Goal: Information Seeking & Learning: Find specific fact

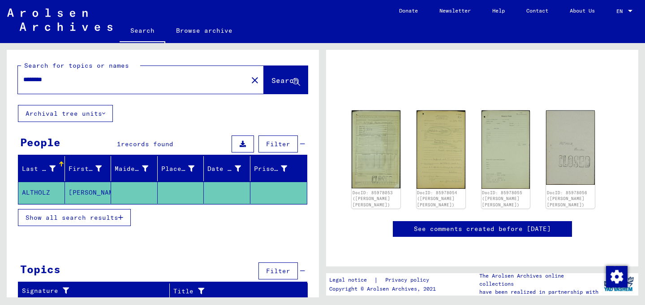
click at [69, 219] on span "Show all search results" at bounding box center [72, 217] width 93 height 8
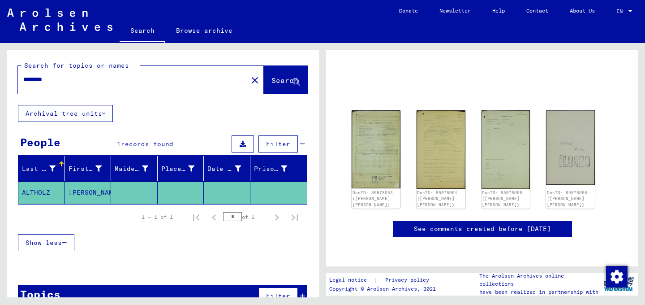
click at [146, 34] on link "Search" at bounding box center [143, 31] width 46 height 23
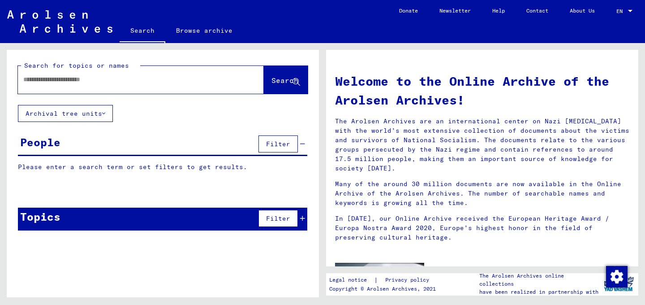
click at [101, 81] on input "text" at bounding box center [130, 79] width 214 height 9
type input "*******"
click at [278, 82] on span "Search" at bounding box center [285, 80] width 27 height 9
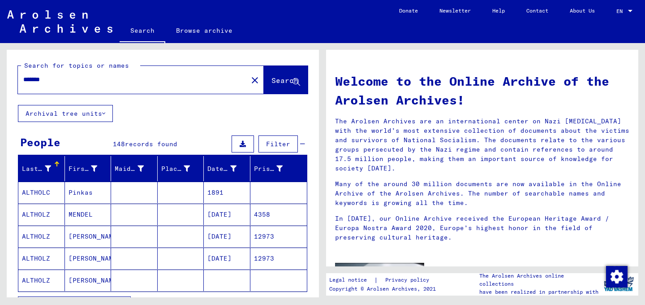
scroll to position [38, 0]
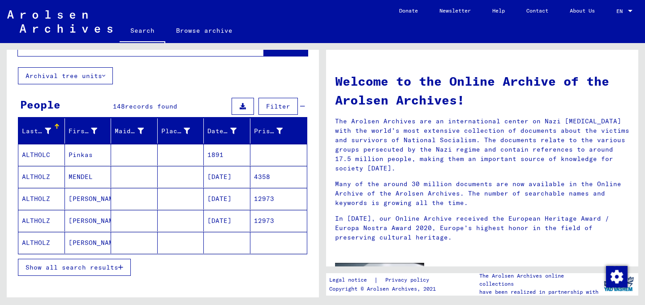
click at [105, 271] on span "Show all search results" at bounding box center [72, 267] width 93 height 8
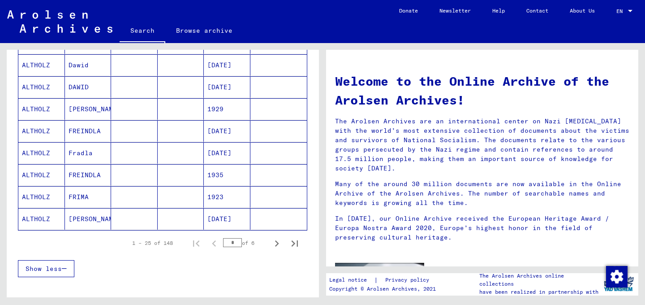
scroll to position [502, 0]
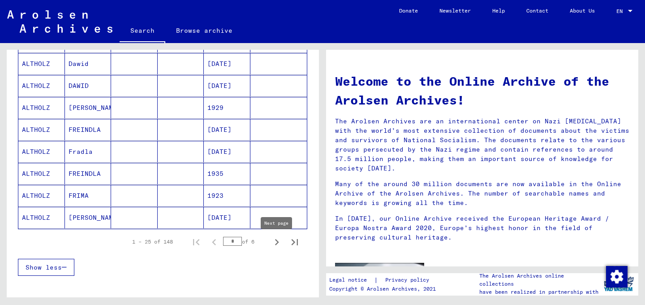
click at [276, 242] on icon "Next page" at bounding box center [277, 242] width 13 height 13
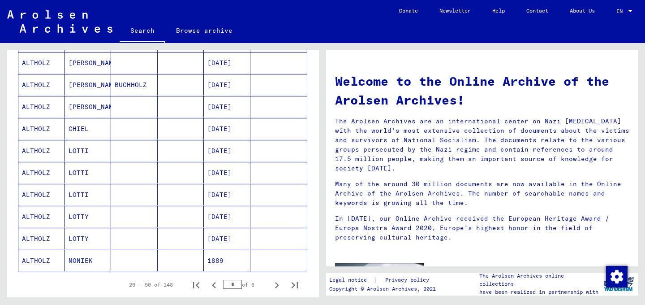
scroll to position [461, 0]
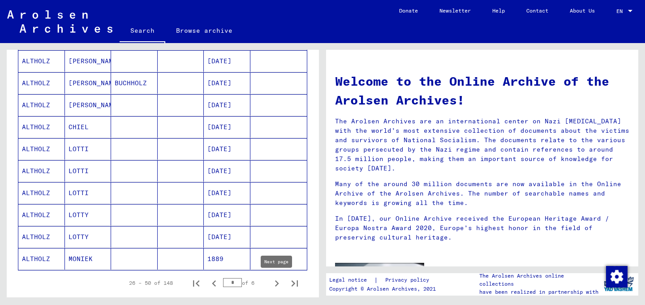
click at [280, 285] on icon "Next page" at bounding box center [277, 283] width 13 height 13
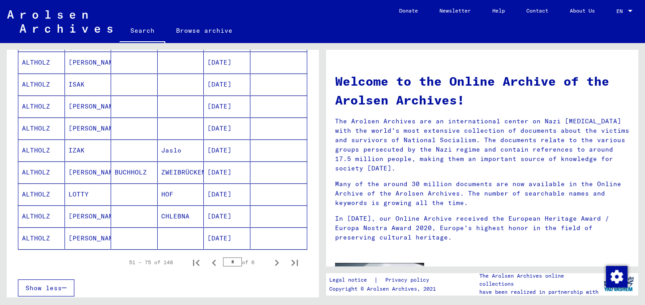
scroll to position [483, 0]
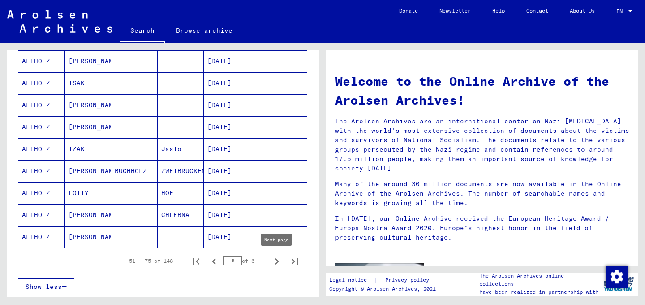
click at [280, 261] on icon "Next page" at bounding box center [277, 261] width 13 height 13
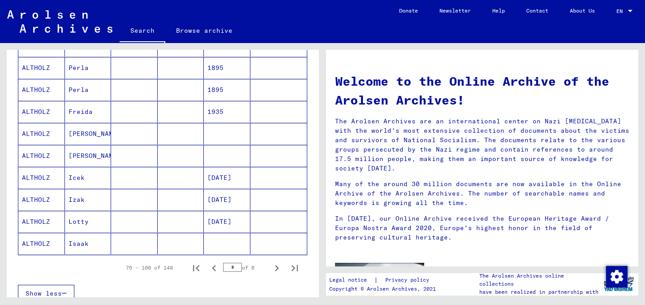
scroll to position [480, 0]
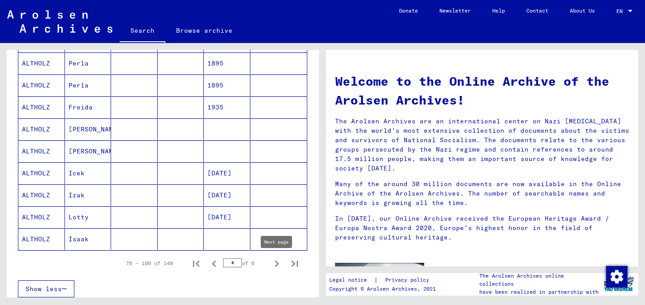
click at [276, 267] on icon "Next page" at bounding box center [277, 263] width 13 height 13
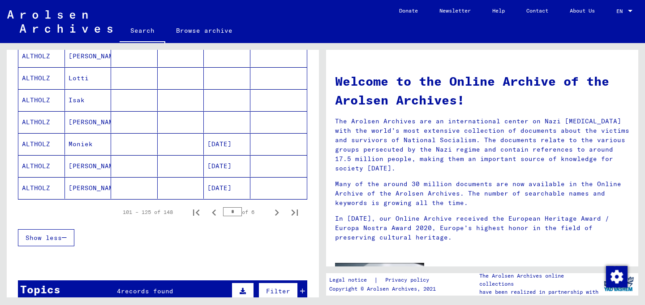
scroll to position [532, 0]
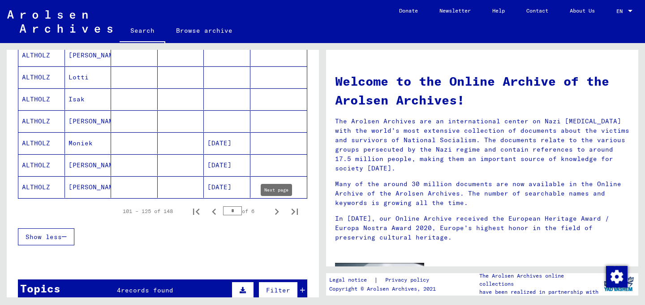
click at [280, 211] on icon "Next page" at bounding box center [277, 211] width 13 height 13
type input "*"
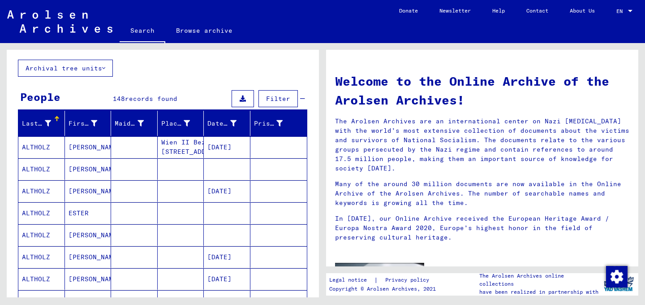
scroll to position [0, 0]
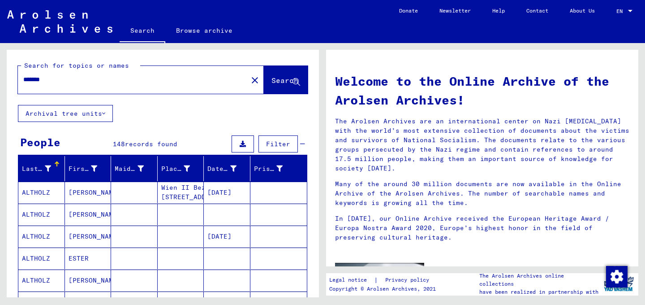
click at [7, 69] on div "Search for topics or names ******* close Search Archival tree units People 148 …" at bounding box center [163, 177] width 312 height 254
drag, startPoint x: 76, startPoint y: 95, endPoint x: 66, endPoint y: 82, distance: 16.0
click at [75, 94] on div "Search for topics or names ******* close Search" at bounding box center [163, 77] width 312 height 55
click at [23, 77] on input "*******" at bounding box center [130, 79] width 214 height 9
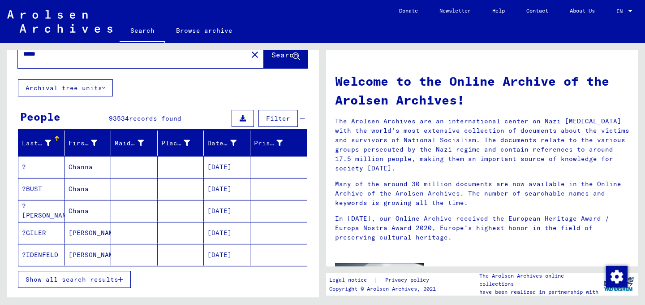
scroll to position [82, 0]
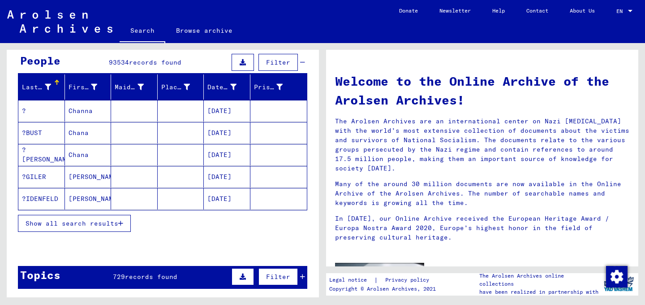
click at [99, 225] on span "Show all search results" at bounding box center [72, 223] width 93 height 8
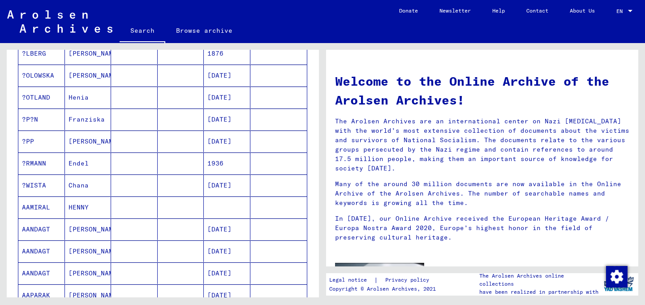
scroll to position [0, 0]
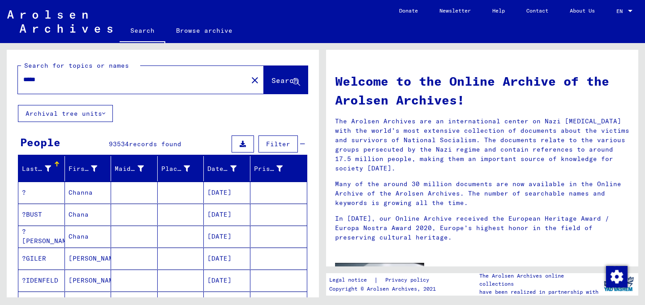
click at [71, 80] on input "*****" at bounding box center [130, 79] width 214 height 9
type input "*********"
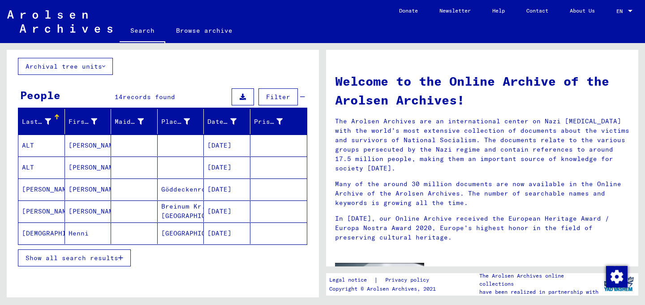
scroll to position [62, 0]
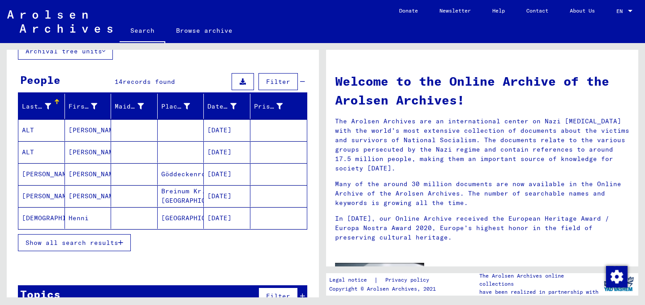
click at [95, 244] on span "Show all search results" at bounding box center [72, 242] width 93 height 8
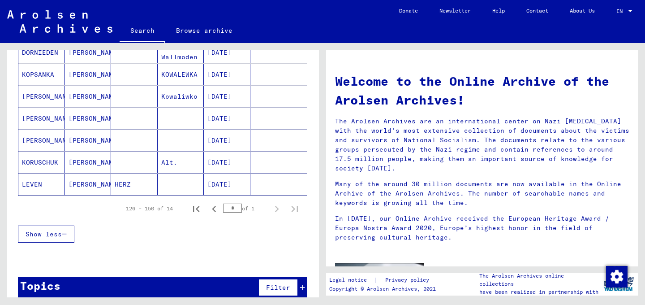
scroll to position [295, 0]
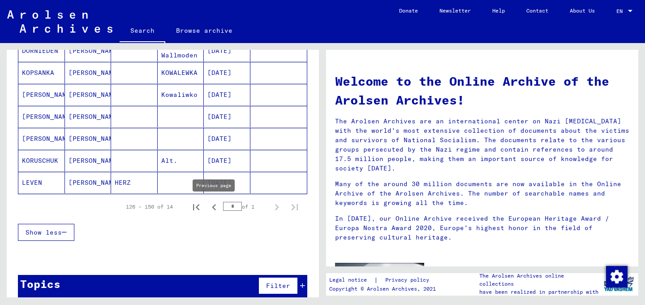
click at [214, 207] on icon "Previous page" at bounding box center [214, 207] width 4 height 6
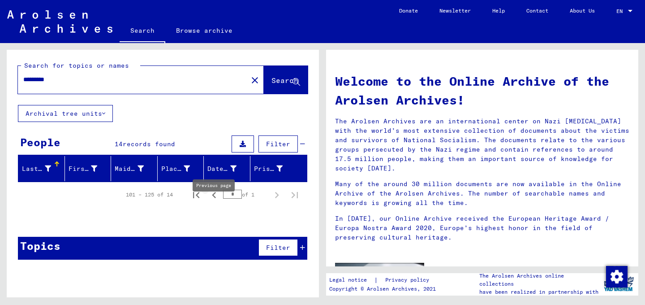
scroll to position [0, 0]
click at [216, 195] on icon "Previous page" at bounding box center [214, 195] width 13 height 13
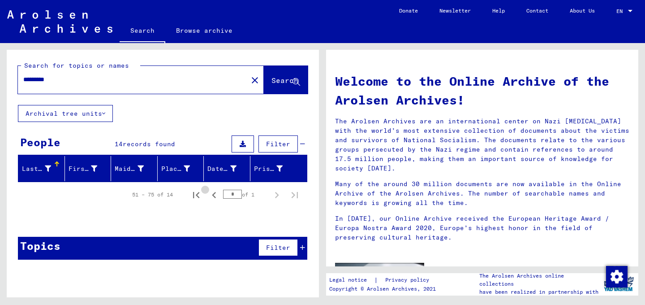
type input "*"
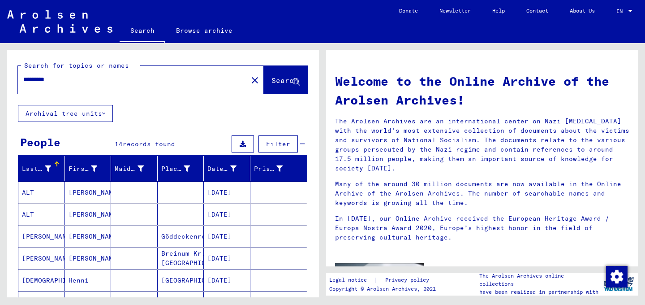
click at [216, 195] on mat-cell "[DATE]" at bounding box center [227, 192] width 47 height 22
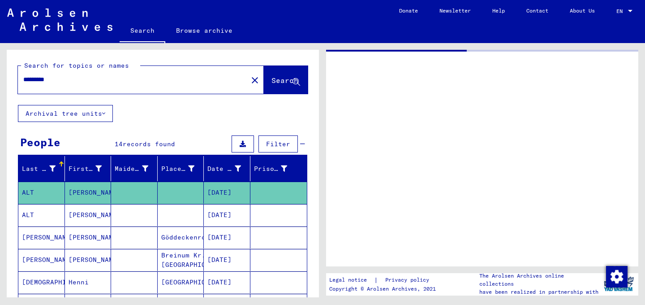
click at [216, 195] on mat-cell "[DATE]" at bounding box center [227, 192] width 47 height 22
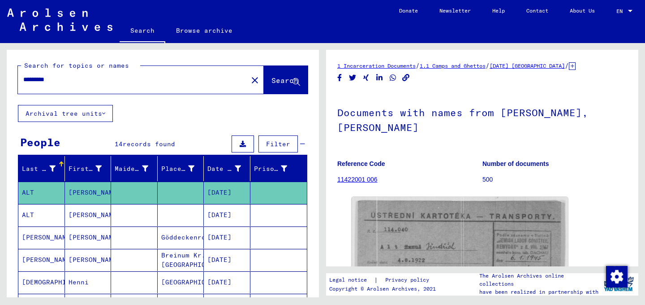
click at [81, 78] on input "*********" at bounding box center [132, 79] width 219 height 9
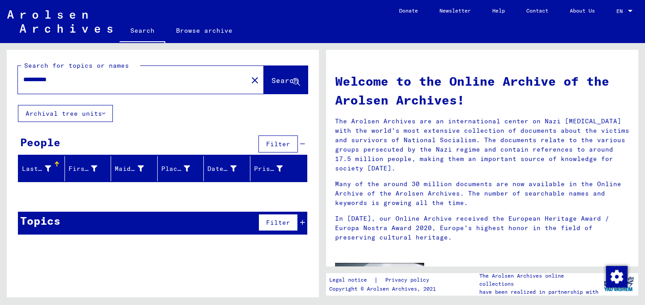
drag, startPoint x: 84, startPoint y: 82, endPoint x: 0, endPoint y: 78, distance: 83.4
click at [23, 78] on input "**********" at bounding box center [130, 79] width 214 height 9
type input "*******"
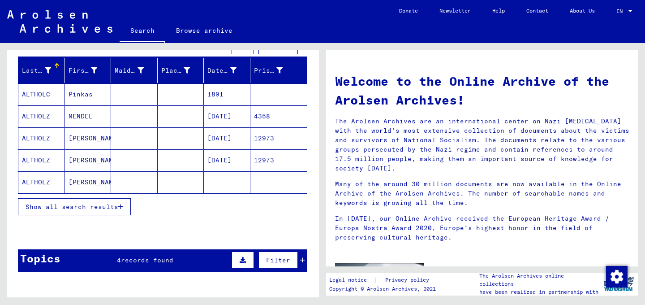
scroll to position [102, 0]
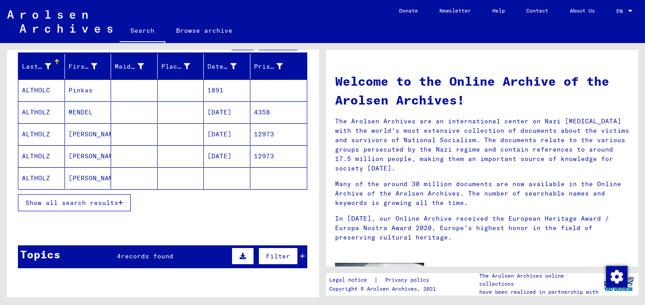
click at [96, 206] on span "Show all search results" at bounding box center [72, 203] width 93 height 8
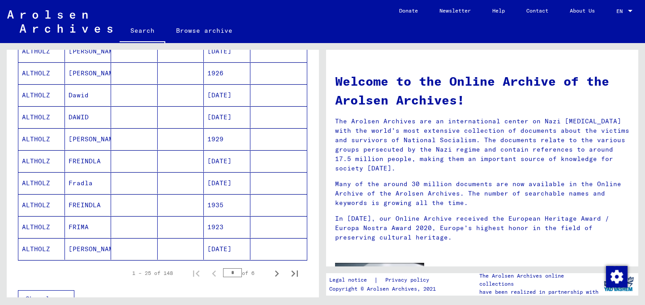
scroll to position [471, 0]
click at [278, 272] on icon "Next page" at bounding box center [277, 272] width 13 height 13
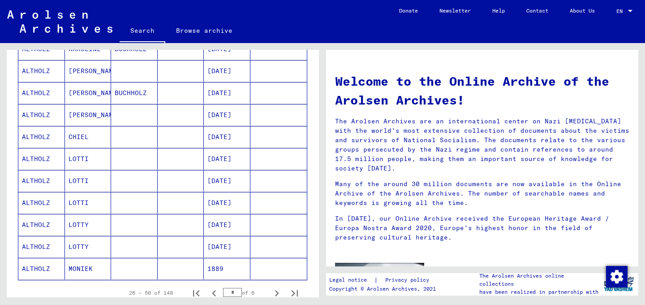
scroll to position [459, 0]
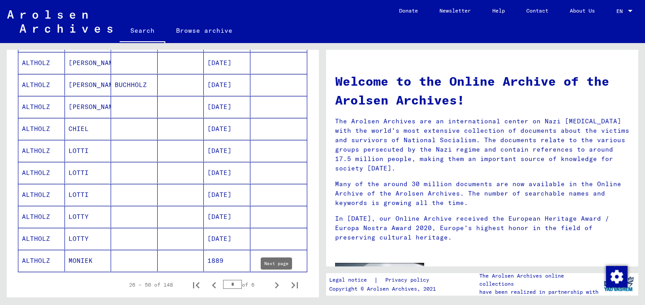
click at [279, 283] on icon "Next page" at bounding box center [277, 285] width 13 height 13
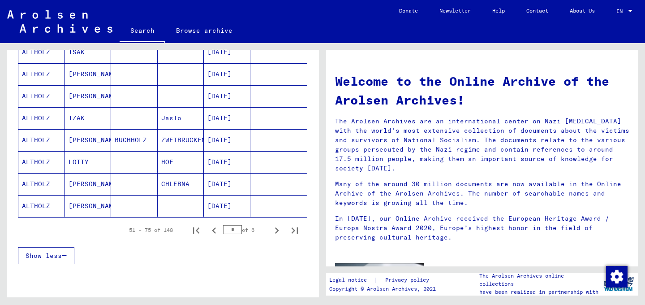
scroll to position [515, 0]
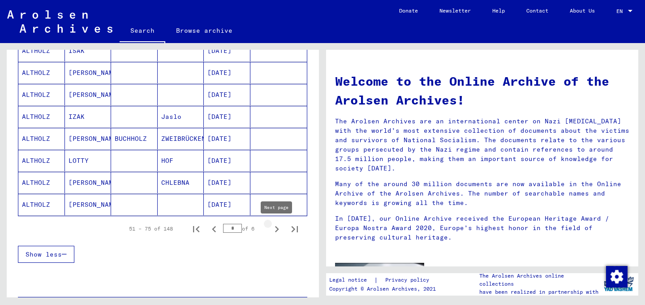
drag, startPoint x: 278, startPoint y: 230, endPoint x: 274, endPoint y: 225, distance: 6.1
click at [278, 230] on icon "Next page" at bounding box center [277, 229] width 4 height 6
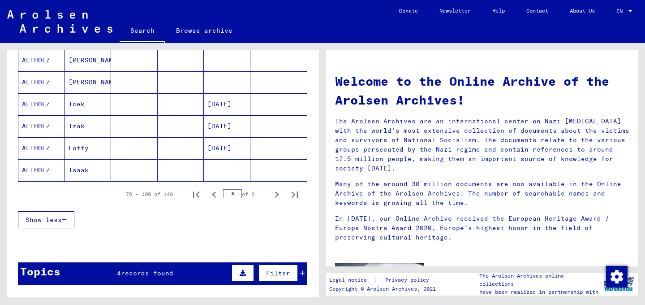
scroll to position [553, 0]
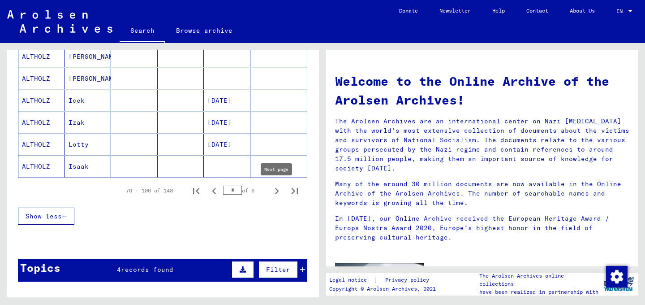
click at [277, 191] on icon "Next page" at bounding box center [277, 191] width 13 height 13
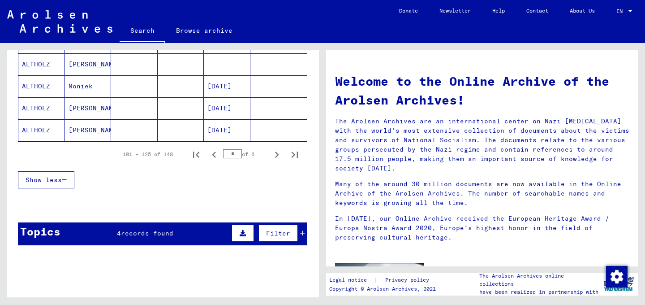
scroll to position [590, 0]
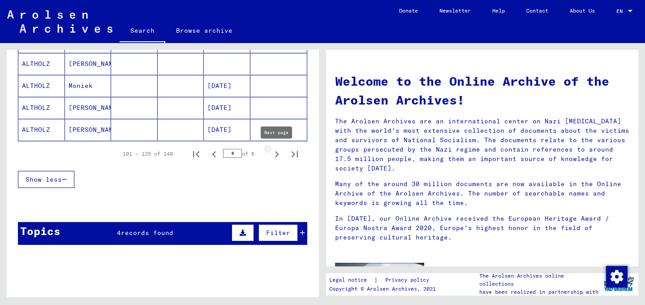
click at [275, 158] on icon "Next page" at bounding box center [277, 154] width 13 height 13
type input "*"
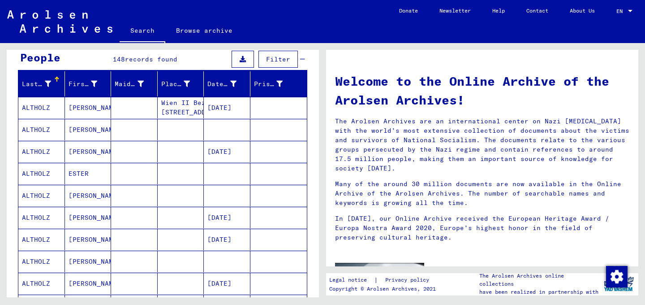
scroll to position [0, 0]
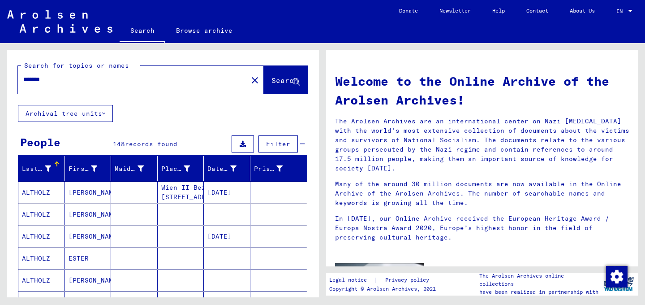
click at [25, 78] on input "*******" at bounding box center [130, 79] width 214 height 9
type input "**********"
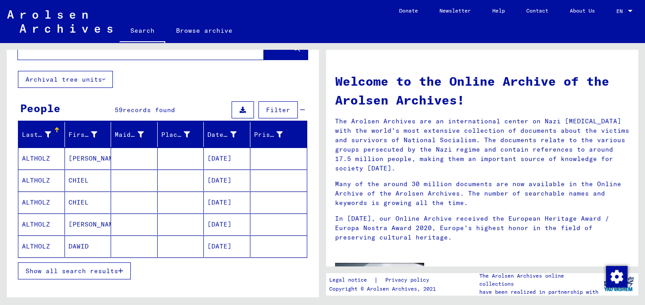
scroll to position [57, 0]
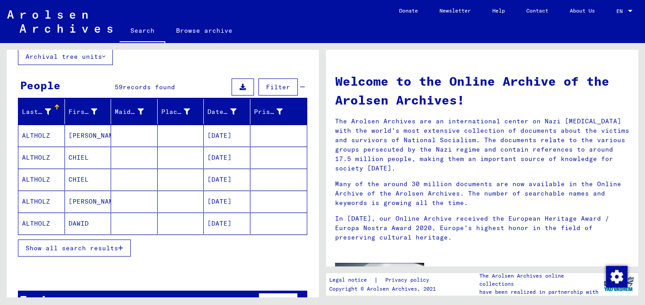
click at [95, 253] on button "Show all search results" at bounding box center [74, 247] width 113 height 17
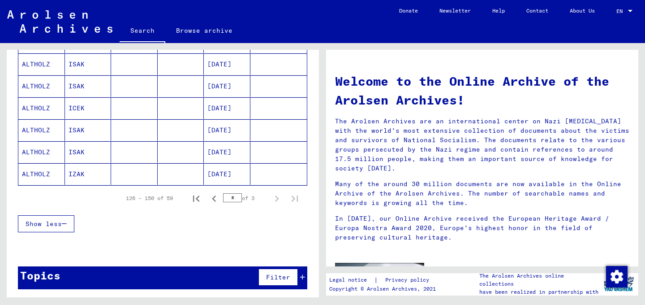
scroll to position [547, 0]
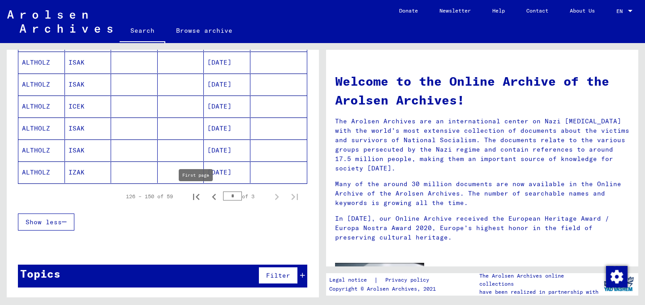
click at [197, 199] on icon "First page" at bounding box center [196, 196] width 13 height 13
click at [279, 197] on icon "Next page" at bounding box center [277, 197] width 4 height 6
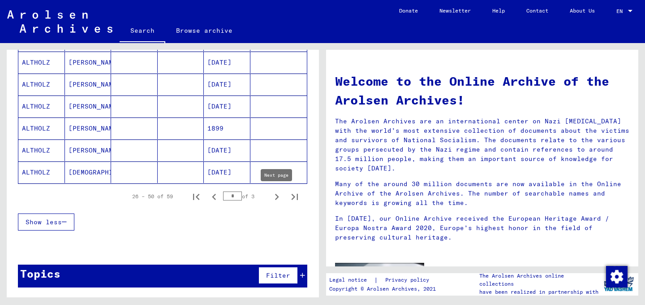
click at [273, 199] on icon "Next page" at bounding box center [277, 196] width 13 height 13
type input "*"
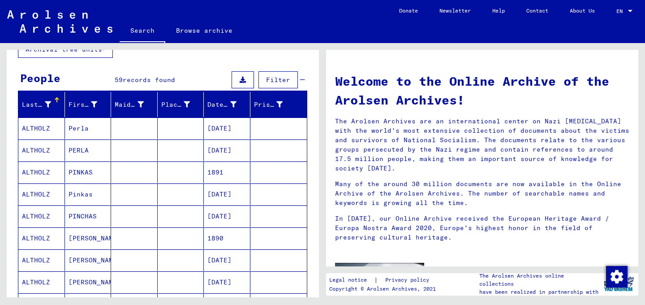
scroll to position [62, 0]
